Goal: Task Accomplishment & Management: Complete application form

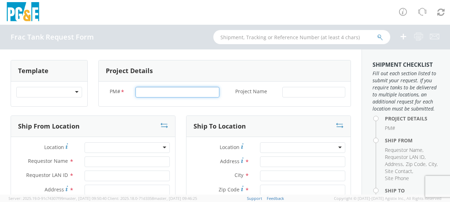
click at [149, 90] on input "PM# *" at bounding box center [177, 92] width 84 height 11
type input "74049226"
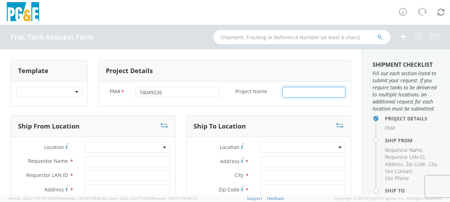
click at [294, 93] on input "Project Name *" at bounding box center [313, 92] width 63 height 11
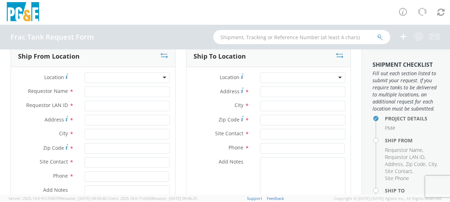
scroll to position [71, 0]
type input "Napa"
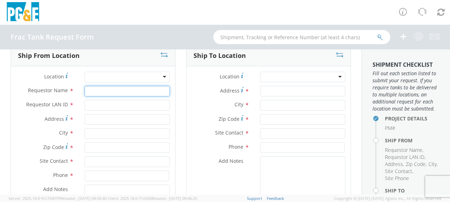
click at [104, 89] on input "Requestor Name *" at bounding box center [127, 91] width 85 height 11
type input "[PERSON_NAME]"
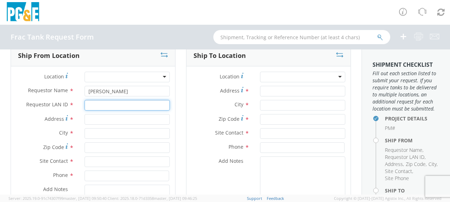
click at [100, 105] on input "Requestor LAN ID *" at bounding box center [127, 105] width 85 height 11
type input "tahj"
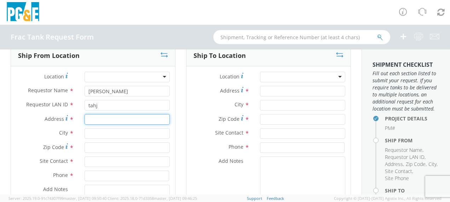
click at [94, 120] on input "Address *" at bounding box center [127, 119] width 85 height 11
type input "[STREET_ADDRESS][PERSON_NAME]"
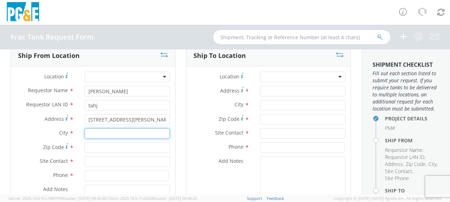
click at [94, 132] on input "text" at bounding box center [127, 133] width 85 height 11
type input "Gustine"
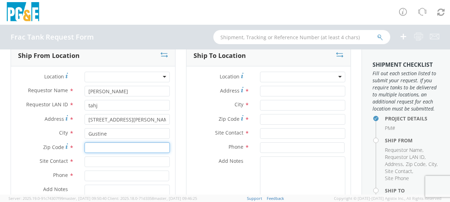
click at [110, 145] on input "Zip Code *" at bounding box center [127, 148] width 85 height 11
type input "95332"
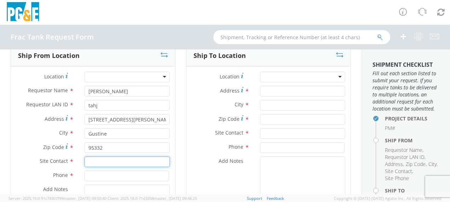
click at [100, 162] on input "text" at bounding box center [127, 162] width 85 height 11
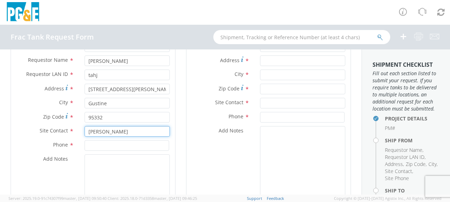
scroll to position [142, 0]
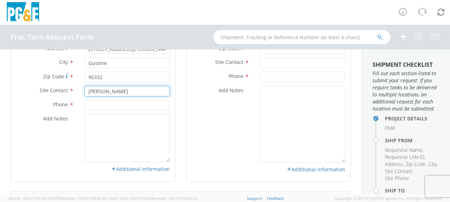
type input "[PERSON_NAME]"
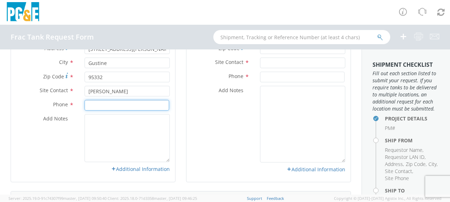
click at [95, 104] on input at bounding box center [127, 105] width 85 height 11
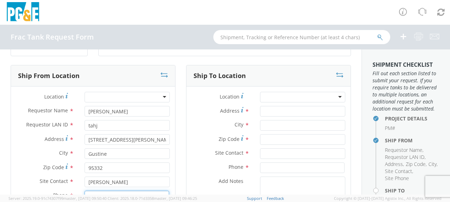
scroll to position [35, 0]
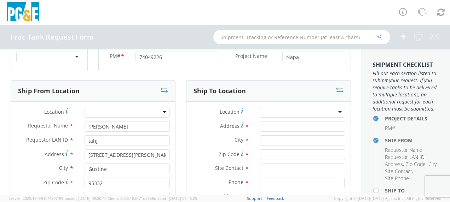
type input "[PHONE_NUMBER]"
click at [276, 127] on input "Address *" at bounding box center [302, 126] width 85 height 11
type input "Stanly Ln"
click at [264, 139] on input "text" at bounding box center [302, 140] width 85 height 11
click at [240, 151] on label "Zip Code *" at bounding box center [220, 155] width 68 height 10
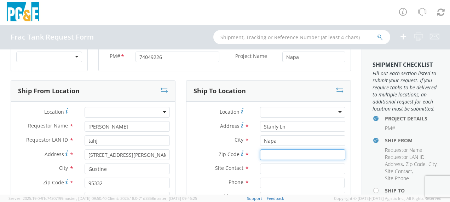
click at [260, 151] on input "Zip Code *" at bounding box center [302, 155] width 85 height 11
click at [271, 154] on input "Zip Code *" at bounding box center [302, 155] width 85 height 11
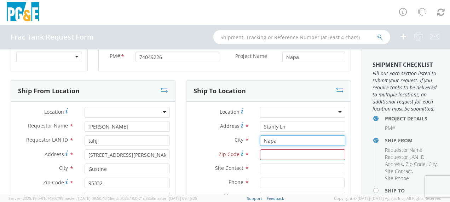
click at [275, 139] on input "Napa" at bounding box center [302, 140] width 85 height 11
type input "Napa"
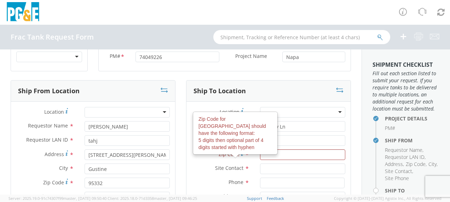
click at [231, 156] on span "Zip Code" at bounding box center [229, 154] width 21 height 7
click at [260, 156] on input "Zip Code Zip Code for [GEOGRAPHIC_DATA] should have the following format: 5 dig…" at bounding box center [302, 155] width 85 height 11
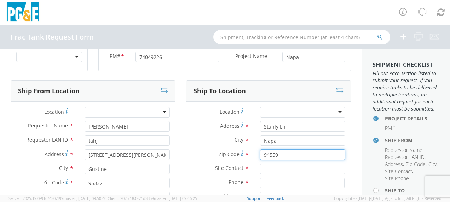
scroll to position [71, 0]
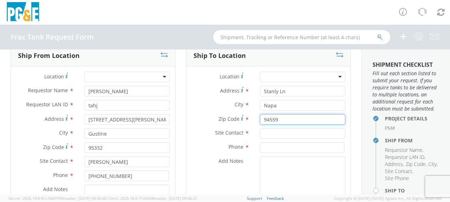
type input "94559"
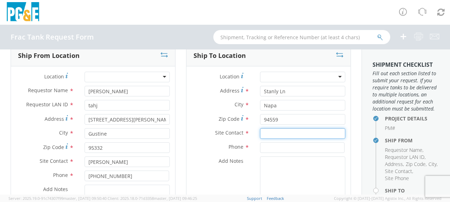
click at [269, 133] on input "text" at bounding box center [302, 133] width 85 height 11
type input "Joe Shupe"
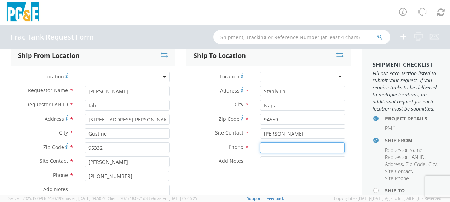
click at [277, 143] on input at bounding box center [302, 148] width 85 height 11
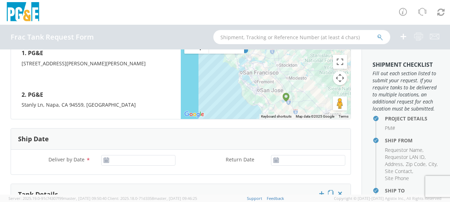
scroll to position [354, 0]
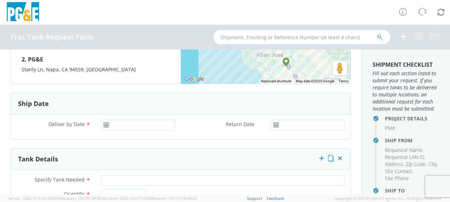
type input "920-517-7254"
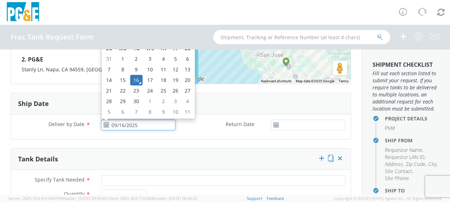
click at [120, 122] on input "09/16/2025" at bounding box center [138, 125] width 74 height 11
click at [148, 79] on td "17" at bounding box center [150, 80] width 15 height 11
type input "09/17/2025"
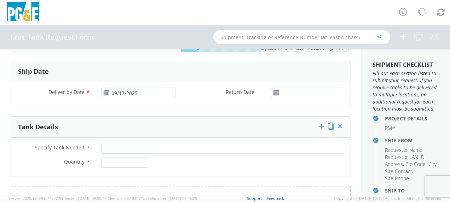
scroll to position [425, 0]
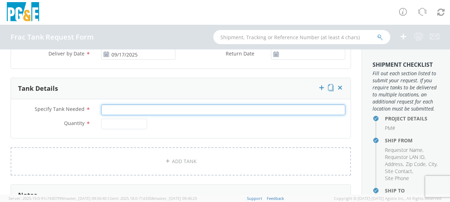
click at [121, 108] on input "Specify Tank Needed *" at bounding box center [223, 110] width 244 height 11
type input "10K Double Wall"
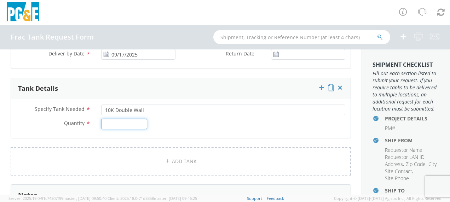
click at [114, 120] on input "Quantity *" at bounding box center [124, 124] width 46 height 11
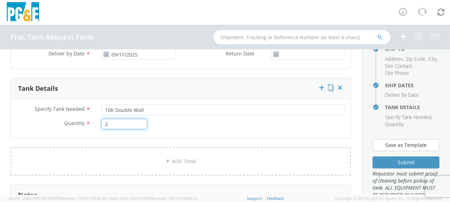
scroll to position [177, 0]
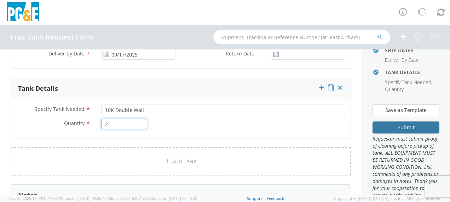
type input "2"
click at [384, 134] on button "Submit" at bounding box center [406, 128] width 67 height 12
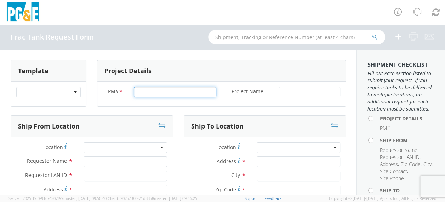
click at [144, 92] on input "PM# *" at bounding box center [175, 92] width 82 height 11
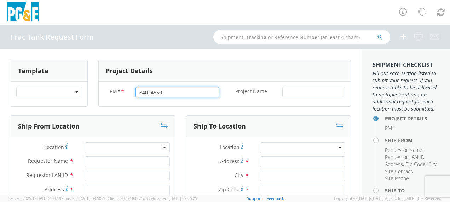
type input "84024550"
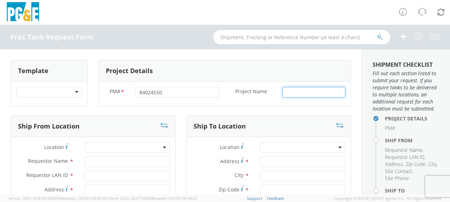
click at [302, 92] on input "Project Name *" at bounding box center [313, 92] width 63 height 11
type input "Corning"
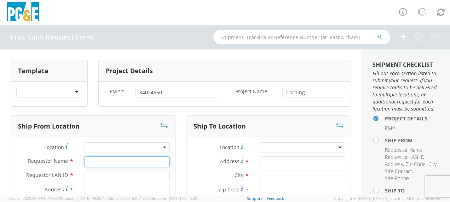
click at [96, 162] on input "Requestor Name *" at bounding box center [127, 162] width 85 height 11
type input "[PERSON_NAME]"
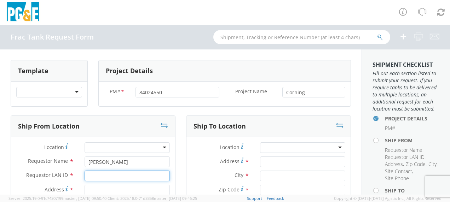
click at [97, 176] on input "Requestor LAN ID *" at bounding box center [127, 176] width 85 height 11
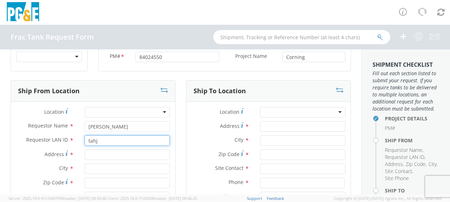
type input "tahj"
click at [103, 155] on input "Address *" at bounding box center [127, 155] width 85 height 11
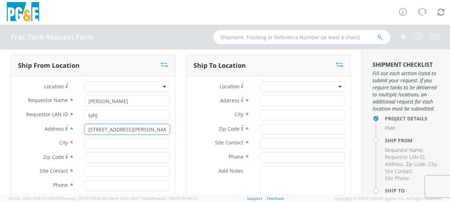
scroll to position [71, 0]
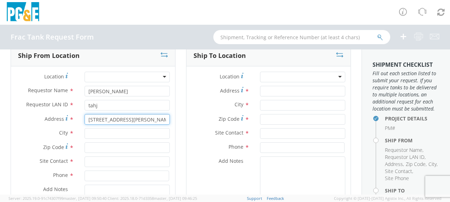
type input "[STREET_ADDRESS][PERSON_NAME]"
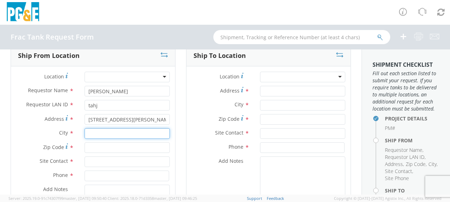
click at [97, 131] on input "text" at bounding box center [127, 133] width 85 height 11
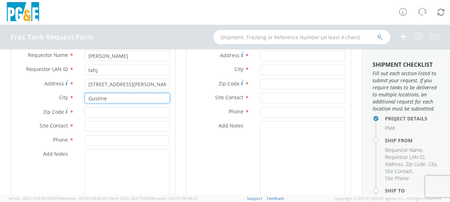
type input "Gustine"
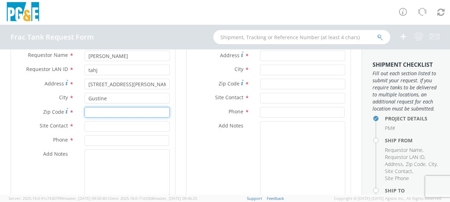
click at [100, 113] on input "Zip Code *" at bounding box center [127, 112] width 85 height 11
type input "95332"
click at [98, 127] on input "text" at bounding box center [127, 126] width 85 height 11
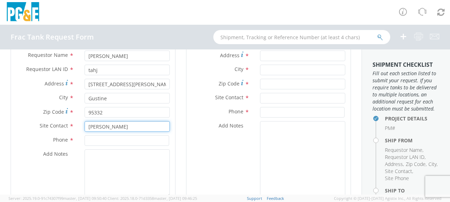
type input "[PERSON_NAME]"
click at [98, 140] on input at bounding box center [127, 140] width 85 height 11
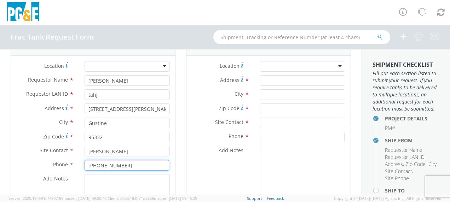
scroll to position [71, 0]
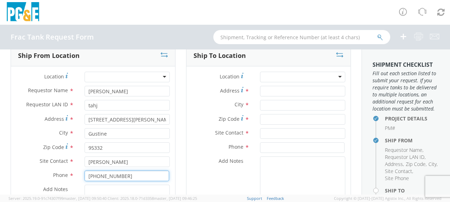
type input "[PHONE_NUMBER]"
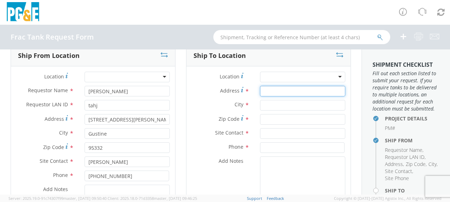
click at [277, 90] on input "Address *" at bounding box center [302, 91] width 85 height 11
type input "[STREET_ADDRESS][PERSON_NAME]"
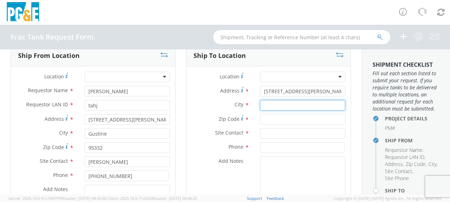
click at [278, 108] on input "text" at bounding box center [302, 105] width 85 height 11
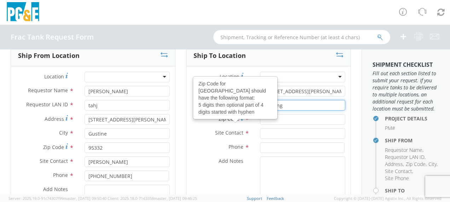
type input "Corning"
click at [241, 120] on use at bounding box center [242, 117] width 2 height 5
click at [260, 120] on input "Zip Code Zip Code for [GEOGRAPHIC_DATA] should have the following format: 5 dig…" at bounding box center [302, 119] width 85 height 11
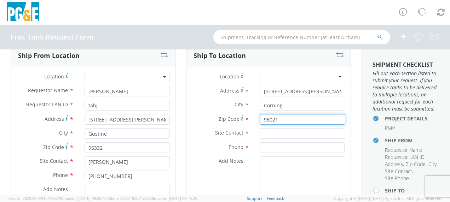
type input "96021"
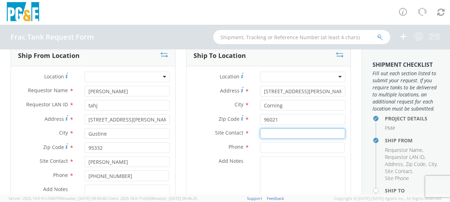
click at [271, 131] on input "text" at bounding box center [302, 133] width 85 height 11
type input "[PERSON_NAME]"
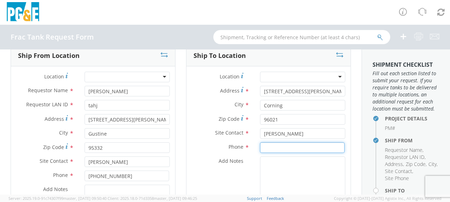
click at [273, 151] on input at bounding box center [302, 148] width 85 height 11
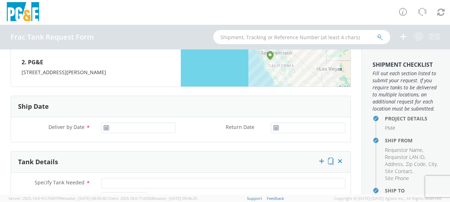
scroll to position [354, 0]
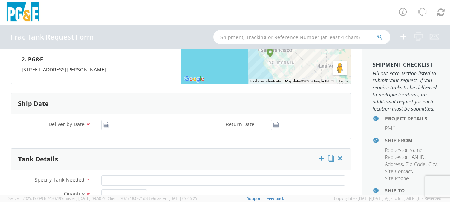
type input "[PHONE_NUMBER]"
click at [143, 126] on input "09/16/2025" at bounding box center [138, 125] width 74 height 11
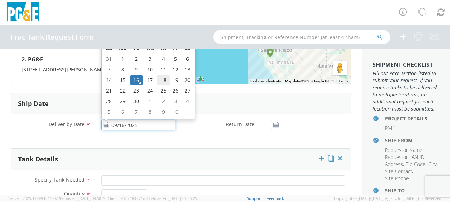
click at [162, 78] on td "18" at bounding box center [163, 80] width 12 height 11
type input "[DATE]"
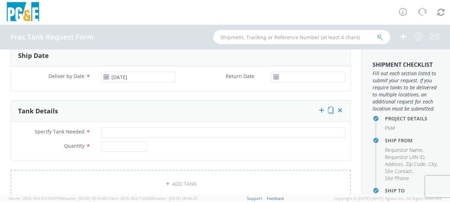
scroll to position [425, 0]
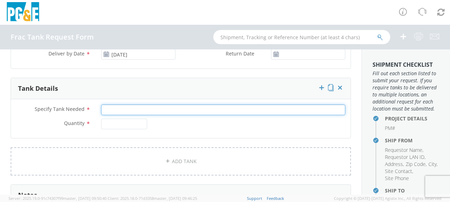
click at [115, 107] on input "Specify Tank Needed *" at bounding box center [223, 110] width 244 height 11
type input "10K Double Wall"
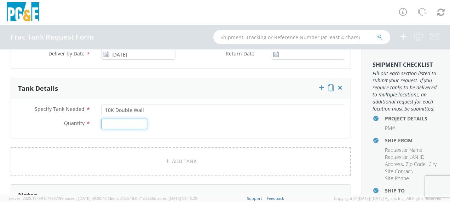
click at [112, 123] on input "Quantity *" at bounding box center [124, 124] width 46 height 11
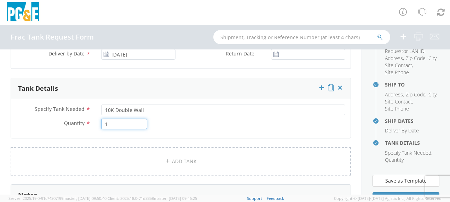
scroll to position [177, 0]
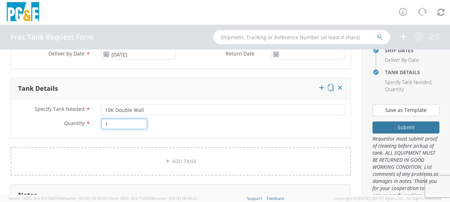
type input "1"
click at [402, 134] on button "Submit" at bounding box center [406, 128] width 67 height 12
